Goal: Task Accomplishment & Management: Complete application form

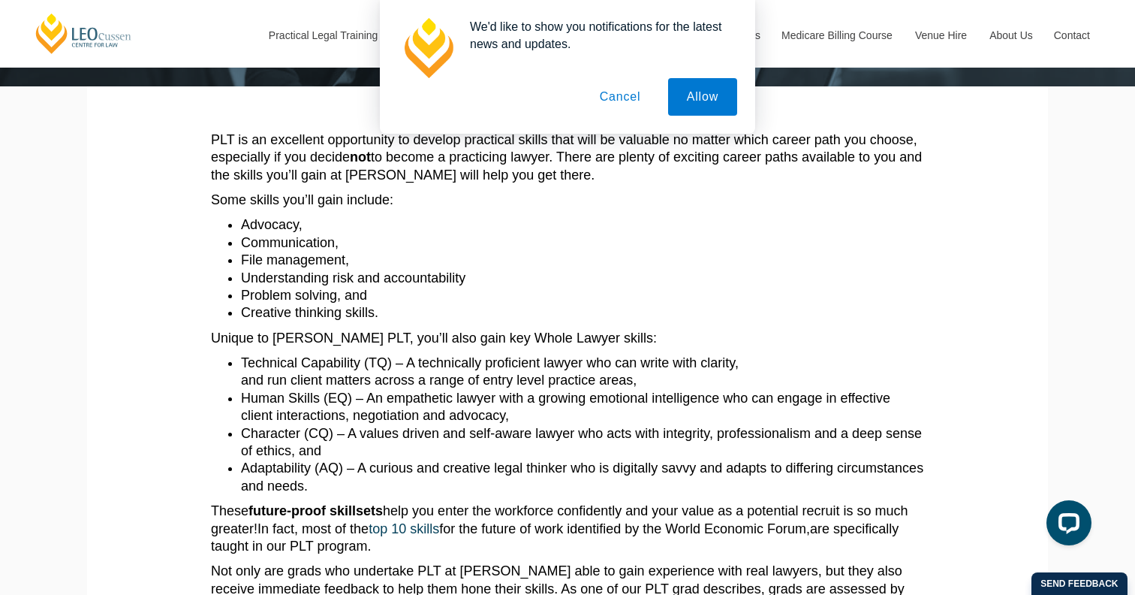
scroll to position [285, 0]
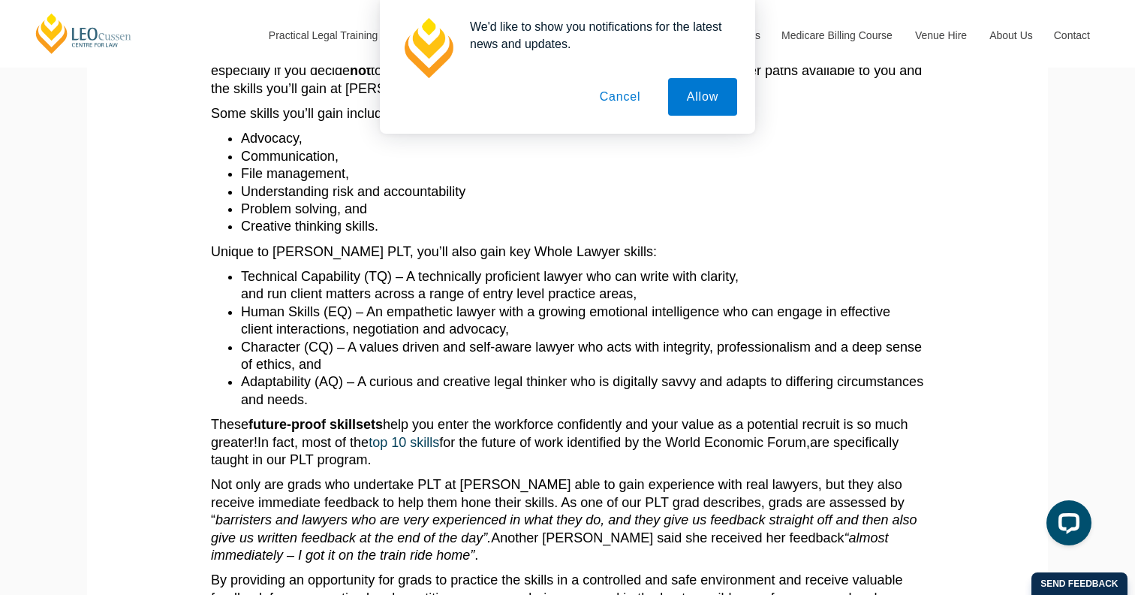
click at [631, 99] on button "Cancel" at bounding box center [620, 97] width 79 height 38
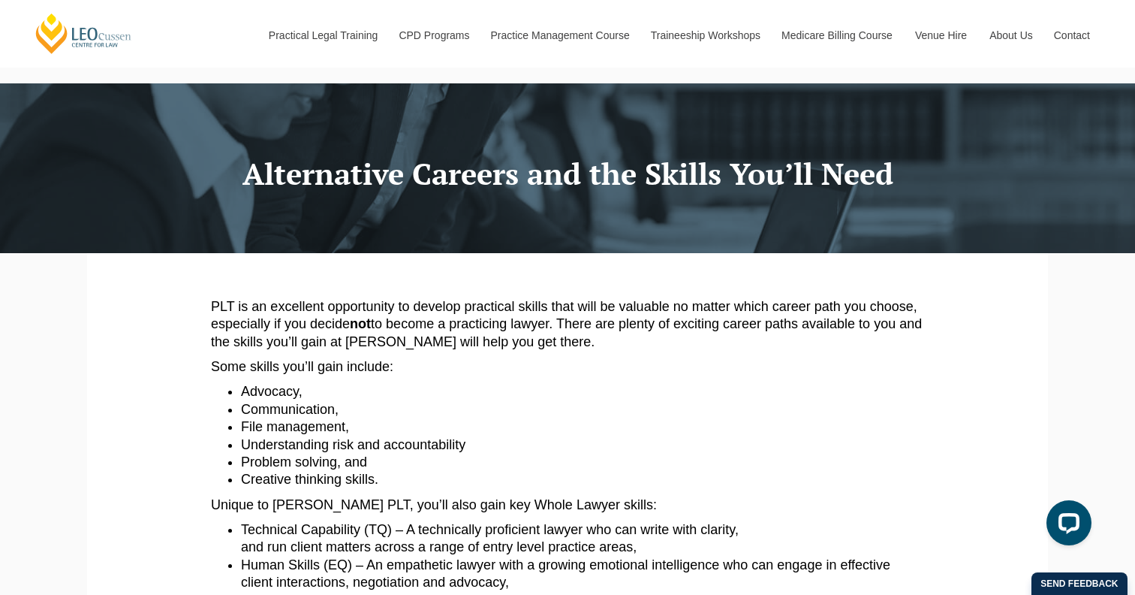
scroll to position [36, 0]
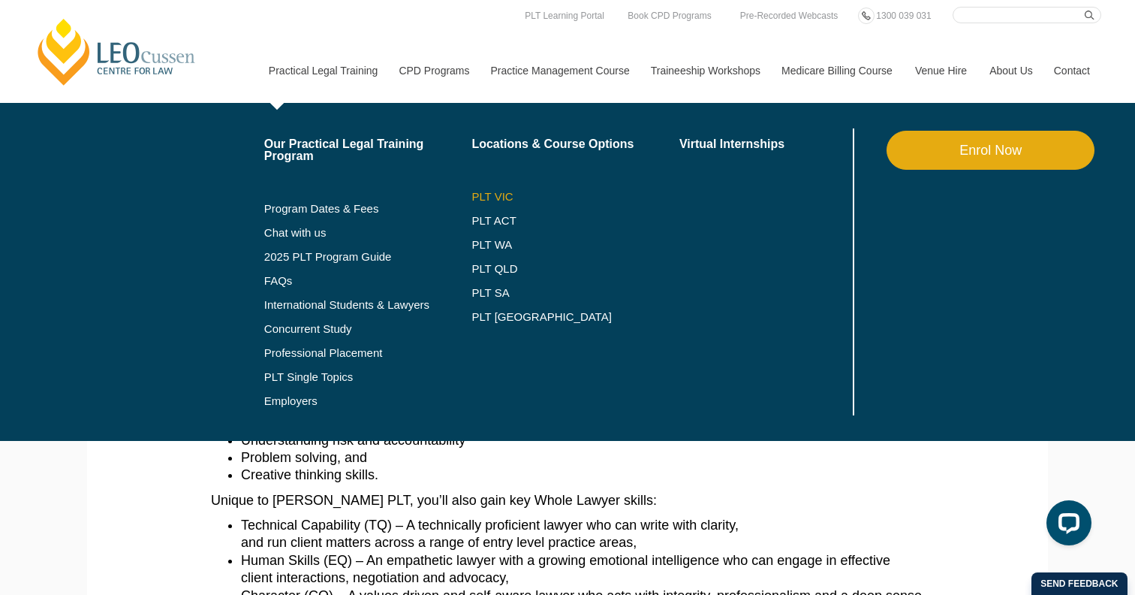
click at [483, 193] on link "PLT VIC" at bounding box center [575, 197] width 208 height 12
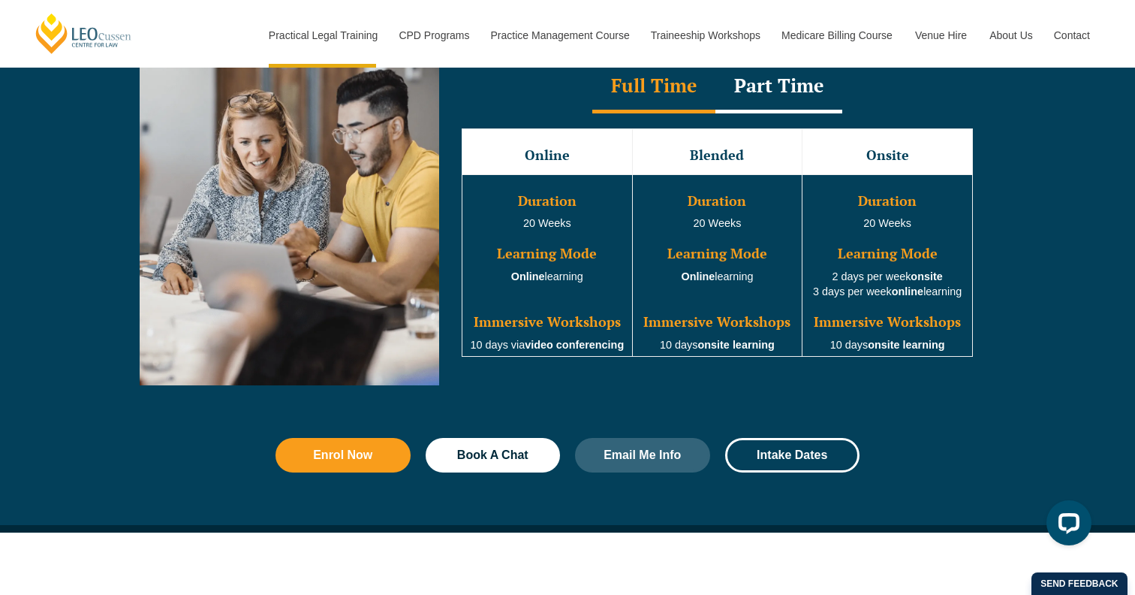
scroll to position [1438, 0]
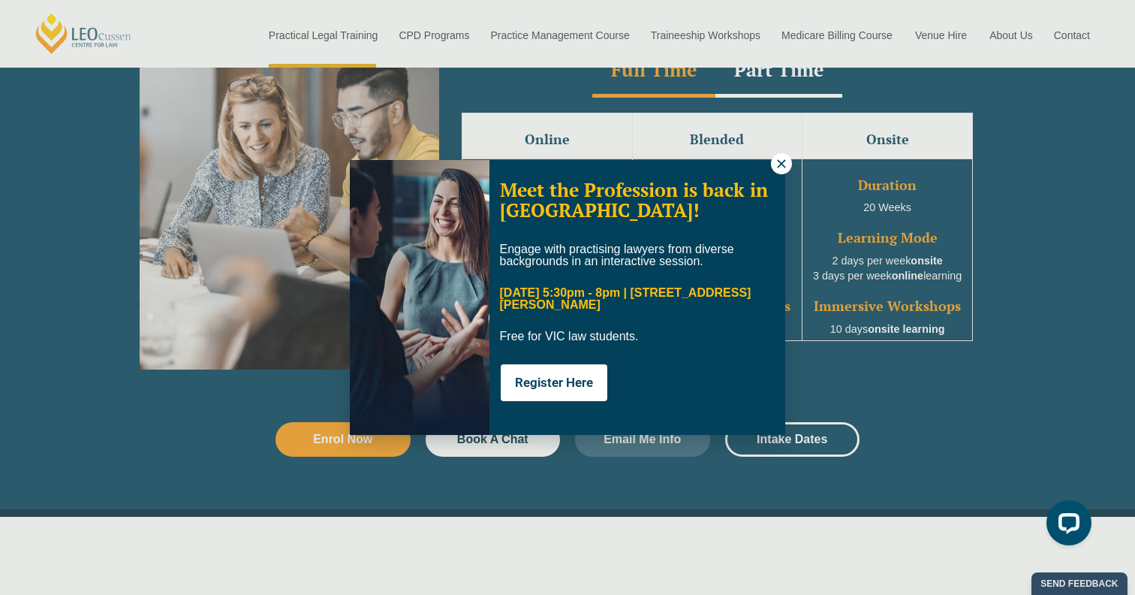
click at [791, 167] on button at bounding box center [781, 163] width 21 height 21
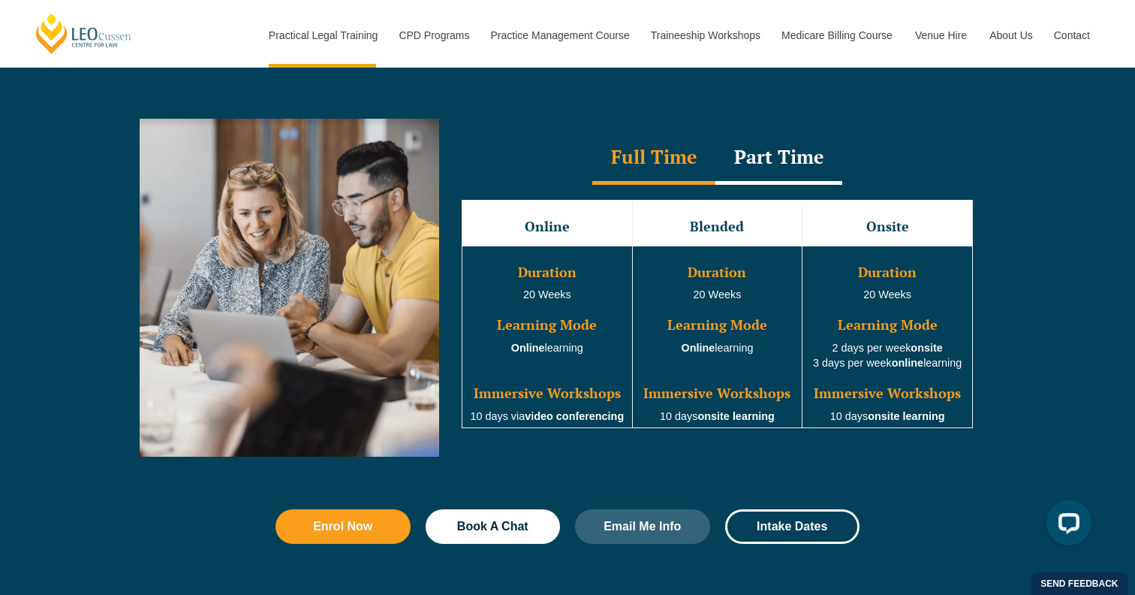
scroll to position [1345, 0]
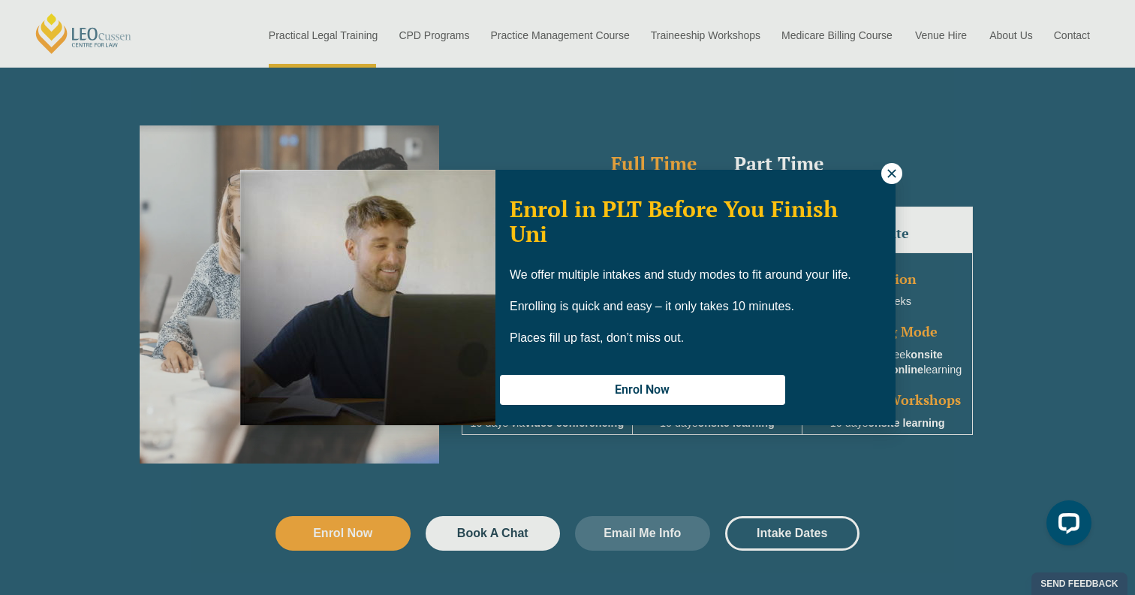
click at [892, 170] on icon at bounding box center [892, 174] width 14 height 14
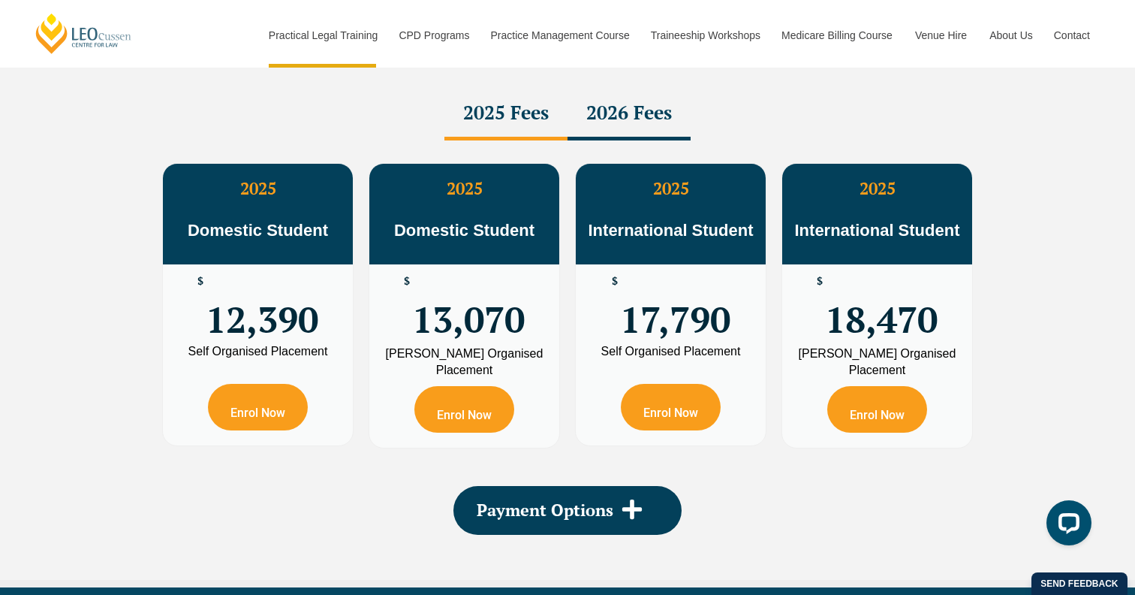
scroll to position [2713, 0]
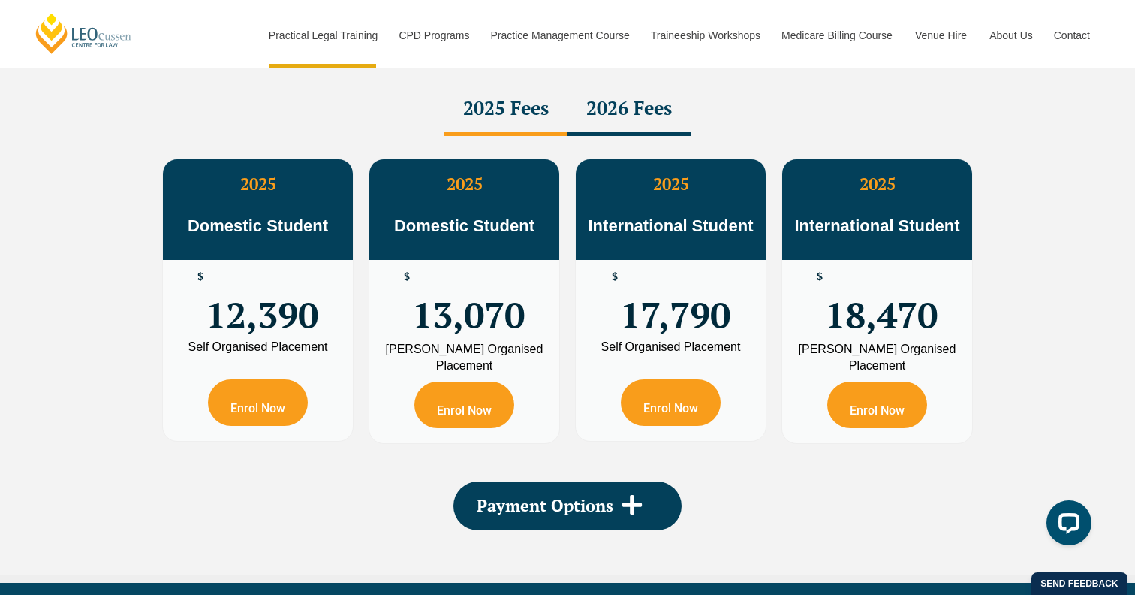
click at [640, 110] on div "2026 Fees" at bounding box center [629, 109] width 123 height 53
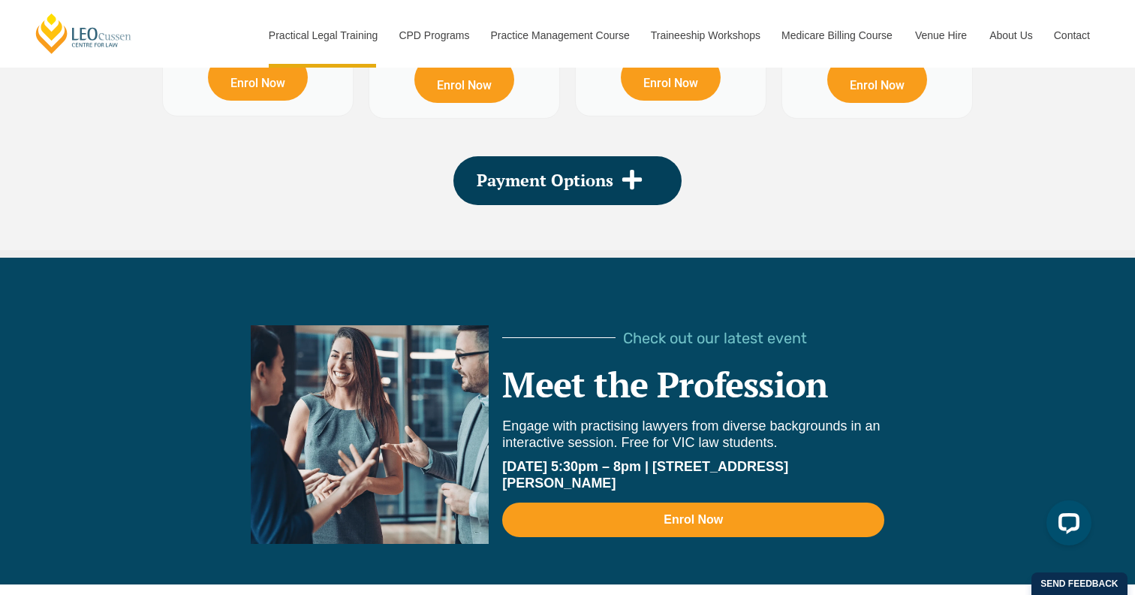
scroll to position [3107, 0]
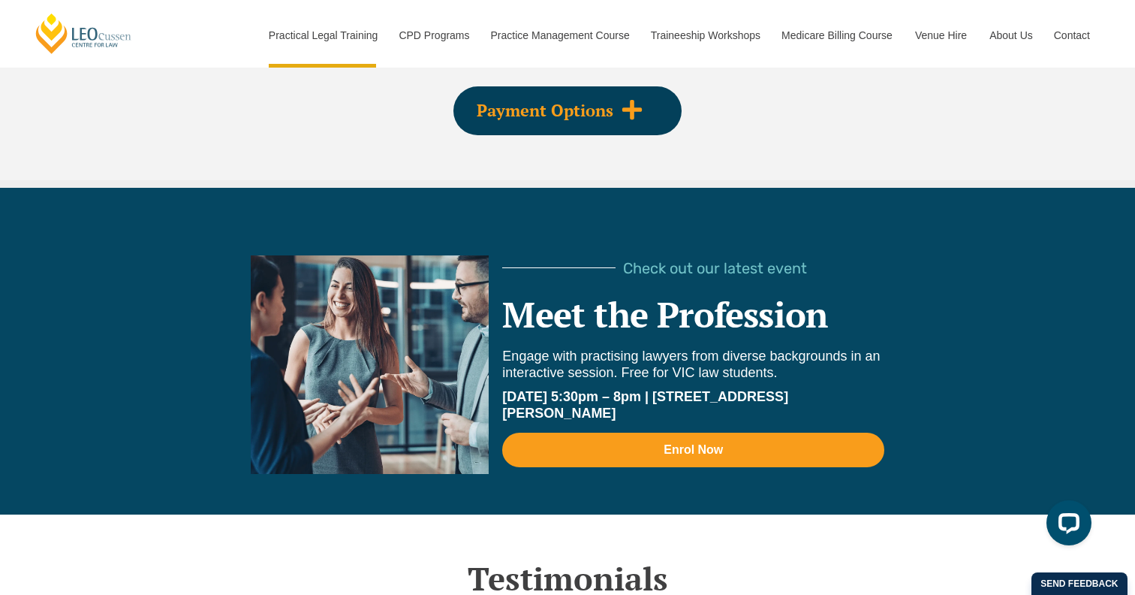
click at [588, 105] on span "Payment Options" at bounding box center [545, 110] width 137 height 17
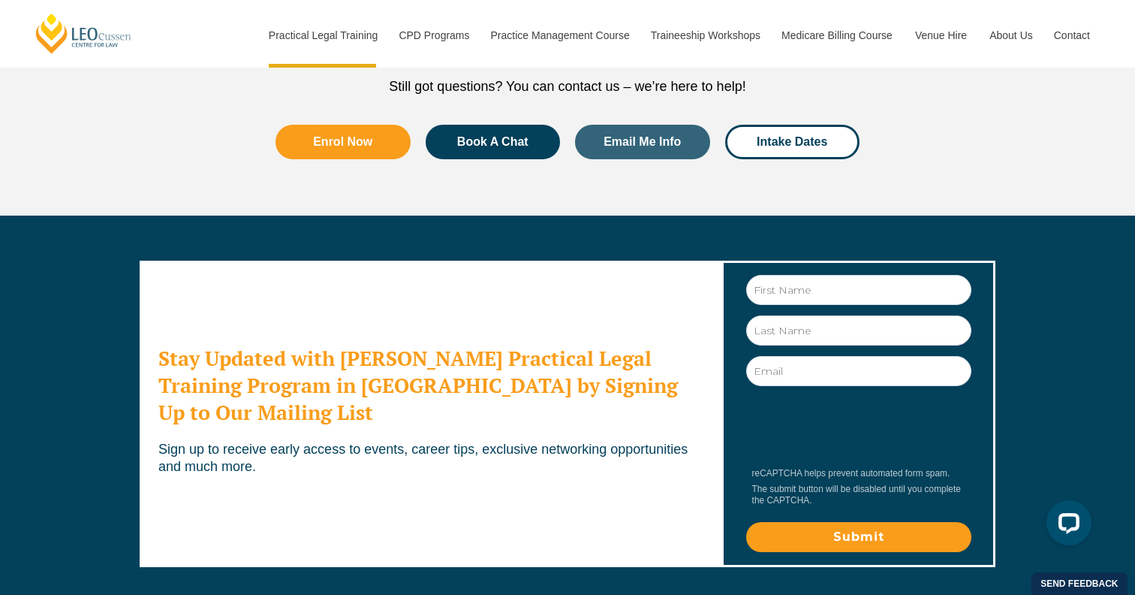
scroll to position [8502, 0]
